Goal: Task Accomplishment & Management: Complete application form

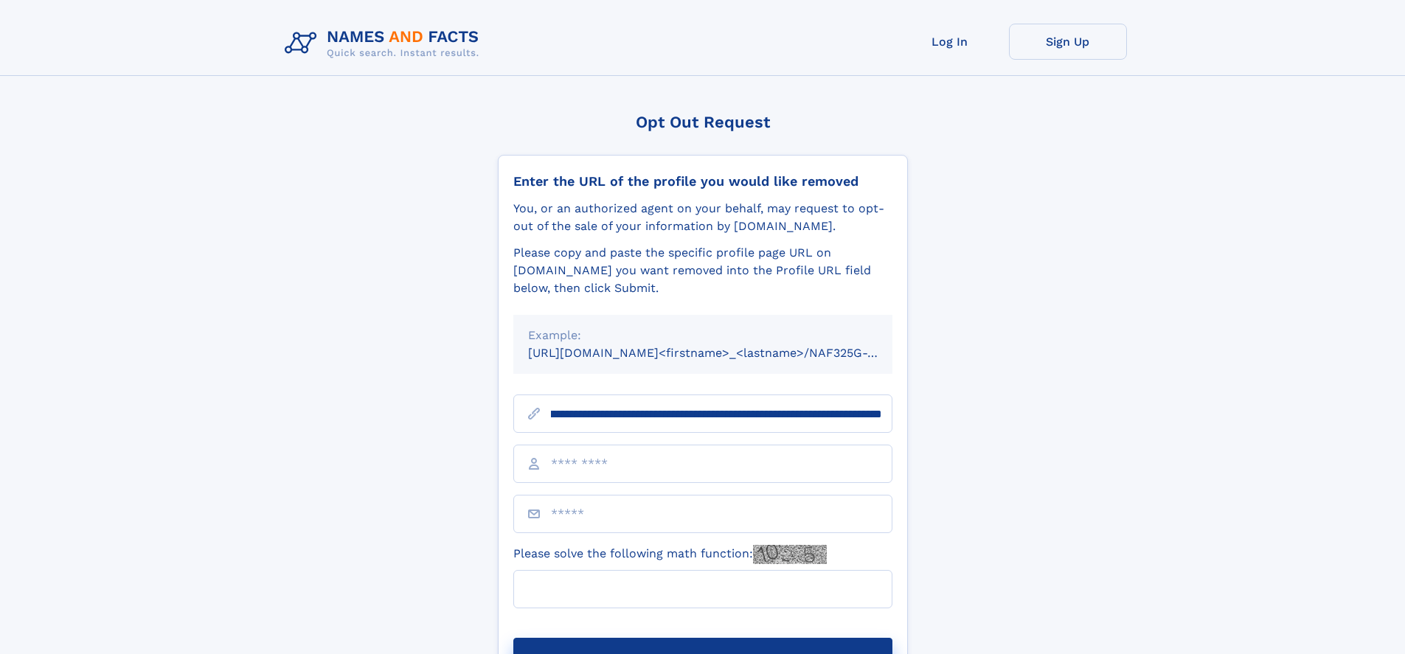
scroll to position [0, 169]
type input "**********"
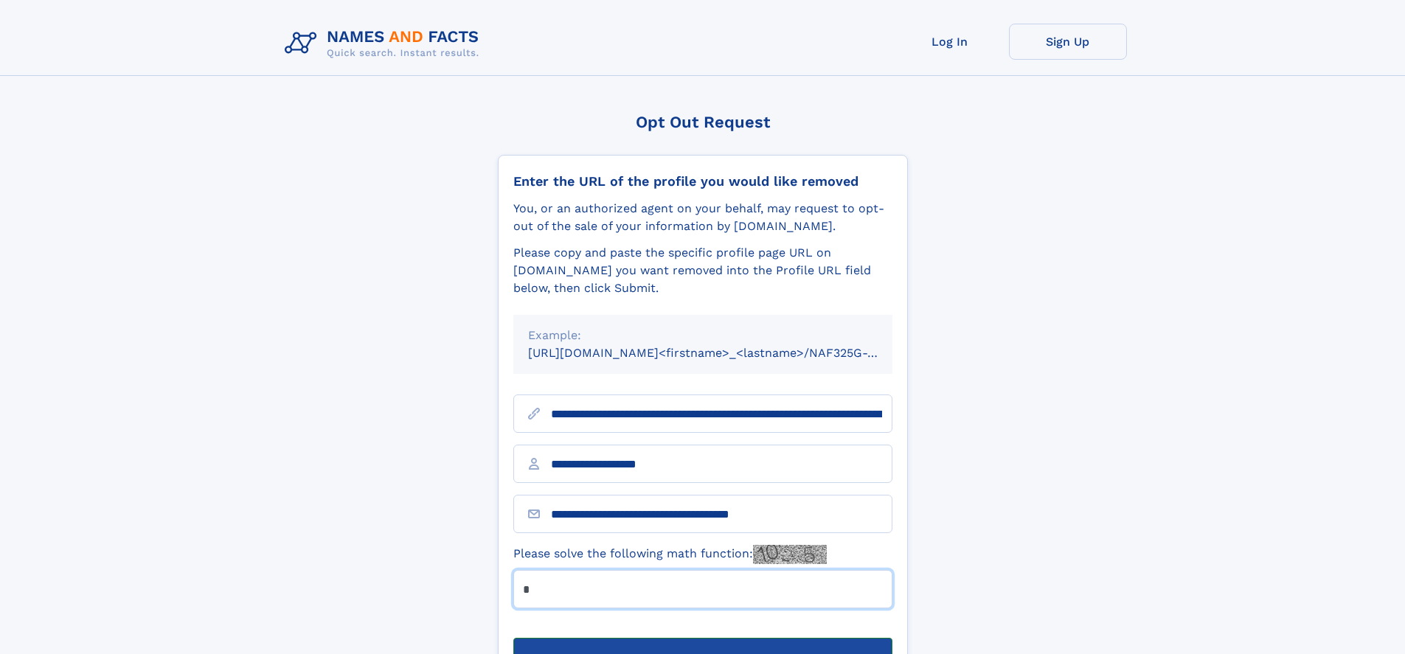
type input "*"
click at [702, 638] on button "Submit Opt Out Request" at bounding box center [702, 661] width 379 height 47
